Goal: Information Seeking & Learning: Learn about a topic

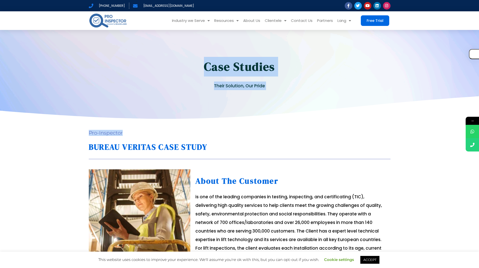
drag, startPoint x: 242, startPoint y: 109, endPoint x: 322, endPoint y: 149, distance: 89.7
click at [322, 149] on h1 "BUREAU VERITAS CASE STUDY" at bounding box center [240, 146] width 302 height 13
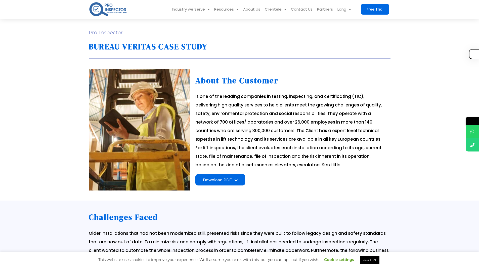
scroll to position [101, 0]
click at [108, 2] on img at bounding box center [108, 9] width 39 height 16
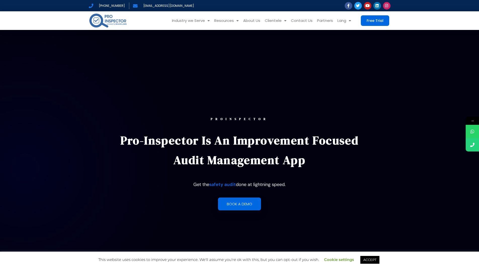
drag, startPoint x: 316, startPoint y: 186, endPoint x: 158, endPoint y: 152, distance: 160.9
click at [183, 157] on div "PROINSPECTOR Pro-Inspector is an improvement focused audit management app Get t…" at bounding box center [239, 164] width 253 height 93
click at [131, 145] on p "Pro-Inspector is an improvement focused audit management app" at bounding box center [239, 150] width 253 height 39
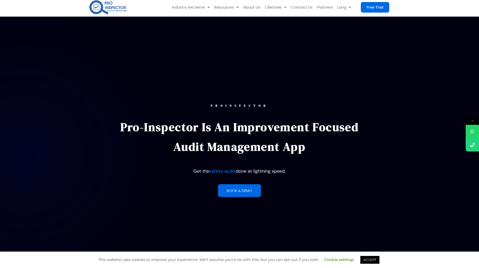
scroll to position [25, 0]
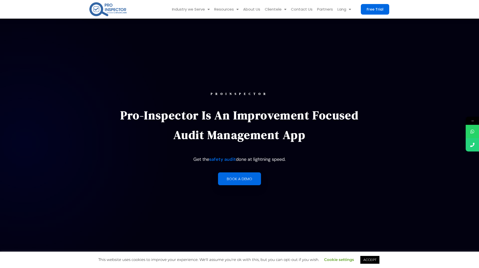
drag, startPoint x: 149, startPoint y: 118, endPoint x: 270, endPoint y: 115, distance: 121.6
click at [182, 119] on p "Pro-Inspector is an improvement focused audit management app" at bounding box center [239, 124] width 253 height 39
drag, startPoint x: 270, startPoint y: 115, endPoint x: 275, endPoint y: 115, distance: 4.3
click at [275, 115] on p "Pro-Inspector is an improvement focused audit management app" at bounding box center [239, 124] width 253 height 39
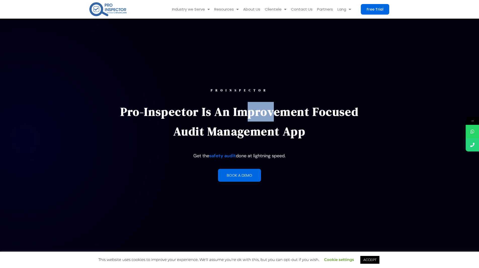
scroll to position [176, 0]
